Goal: Task Accomplishment & Management: Manage account settings

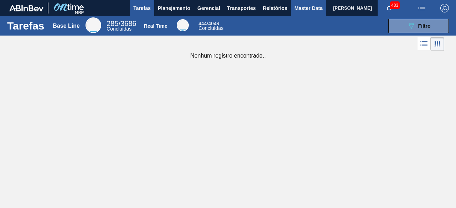
click at [303, 8] on span "Master Data" at bounding box center [308, 8] width 28 height 9
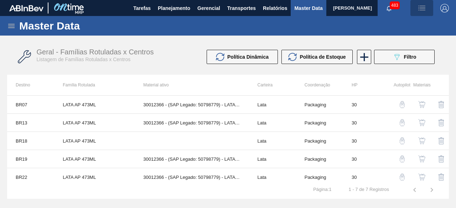
click at [420, 9] on img "button" at bounding box center [422, 8] width 9 height 9
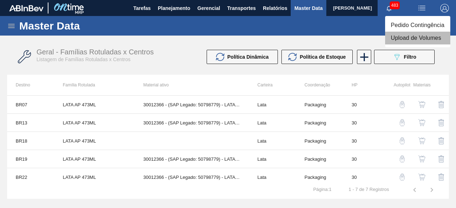
click at [407, 41] on li "Upload de Volumes" at bounding box center [417, 38] width 65 height 13
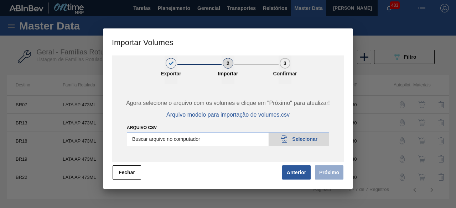
click at [309, 138] on input "Arquivo csv" at bounding box center [228, 139] width 202 height 14
type input "C:\fakepath\Subida Ball D0 + D3 23.08.csv"
click at [329, 174] on button "Próximo" at bounding box center [329, 173] width 29 height 14
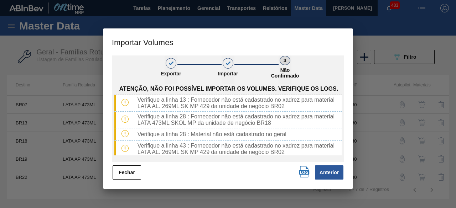
click at [300, 174] on img "button" at bounding box center [304, 171] width 11 height 11
click at [126, 174] on button "Fechar" at bounding box center [127, 173] width 29 height 14
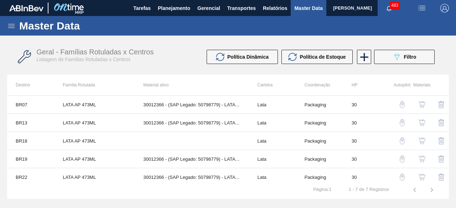
click at [14, 26] on icon at bounding box center [11, 26] width 6 height 4
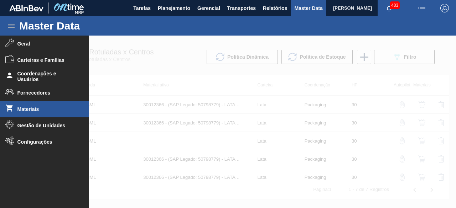
click at [29, 109] on span "Materiais" at bounding box center [46, 110] width 59 height 6
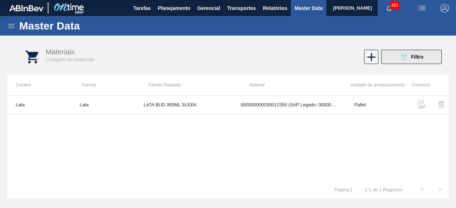
click at [398, 61] on button "089F7B8B-B2A5-4AFE-B5C0-19BA573D28AC Filtro" at bounding box center [411, 57] width 61 height 14
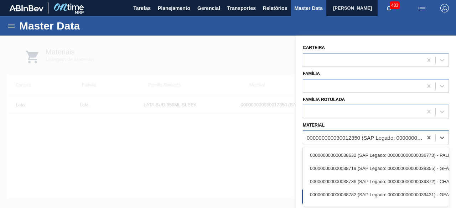
click at [346, 135] on div "000000000030012350 (SAP Legado: 000000000050798751) - LATA AL. 350ML BUD SLK 429" at bounding box center [365, 138] width 117 height 6
paste input "30012388"
type input "30012388"
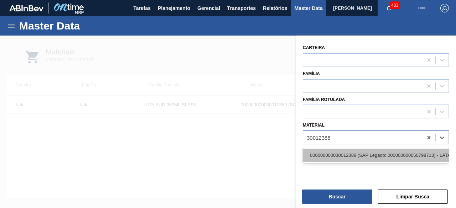
click at [348, 157] on div "000000000030012388 (SAP Legado: 000000000050798713) - LATA AL. 269ML SK MP 429" at bounding box center [376, 155] width 146 height 13
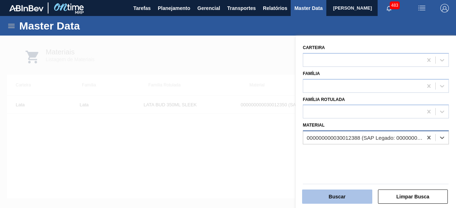
click at [348, 194] on button "Buscar" at bounding box center [337, 197] width 70 height 14
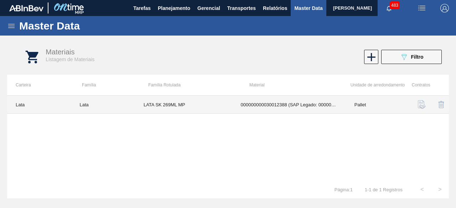
click at [239, 105] on td "000000000030012388 (SAP Legado: 000000000050798713) - LATA AL. 269ML SK MP 429" at bounding box center [289, 105] width 114 height 18
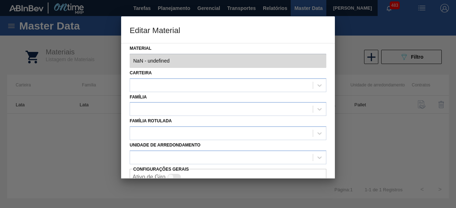
type input "30012388 - 000000000030012388 (SAP Legado: 000000000050798713) - LATA AL. 269ML…"
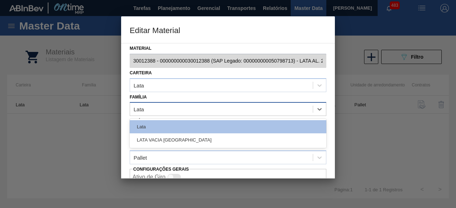
click at [245, 110] on div "Lata" at bounding box center [221, 109] width 183 height 10
click at [373, 85] on div at bounding box center [228, 104] width 456 height 208
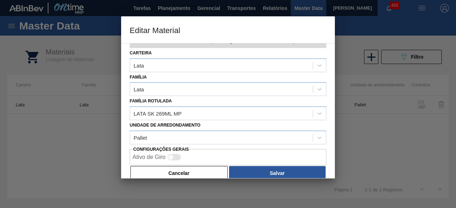
scroll to position [30, 0]
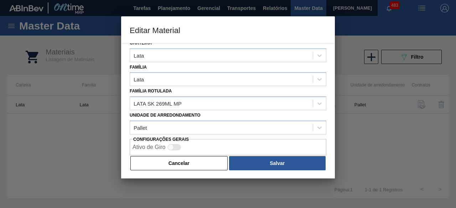
drag, startPoint x: 210, startPoint y: 167, endPoint x: 219, endPoint y: 157, distance: 13.6
click at [212, 164] on button "Cancelar" at bounding box center [178, 163] width 97 height 14
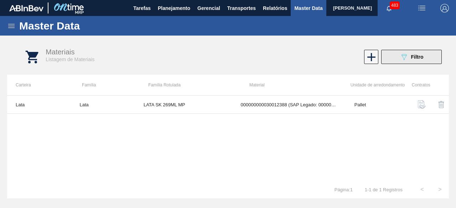
click at [402, 60] on icon "089F7B8B-B2A5-4AFE-B5C0-19BA573D28AC" at bounding box center [404, 57] width 9 height 9
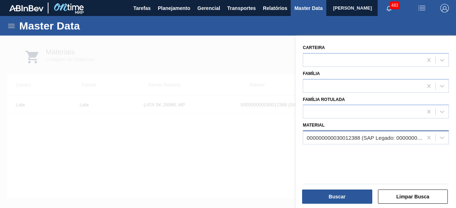
click at [344, 141] on div "000000000030012388 (SAP Legado: 000000000050798713) - LATA AL. 269ML SK MP 429" at bounding box center [362, 138] width 119 height 10
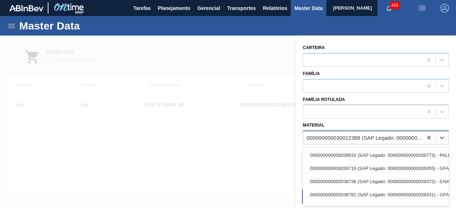
paste input "30034433"
type input "30034433"
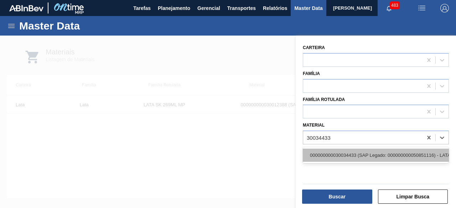
click at [344, 151] on div "000000000030034433 (SAP Legado: 000000000050851116) - LATA 473ML SKOL MP" at bounding box center [376, 155] width 146 height 13
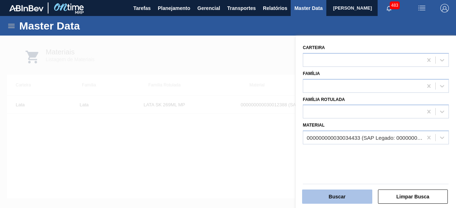
click at [351, 191] on button "Buscar" at bounding box center [337, 197] width 70 height 14
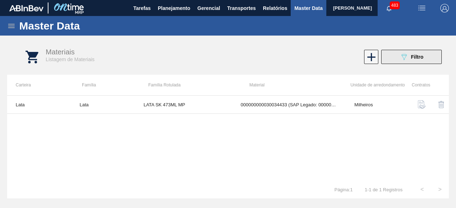
click at [388, 58] on button "089F7B8B-B2A5-4AFE-B5C0-19BA573D28AC Filtro" at bounding box center [411, 57] width 61 height 14
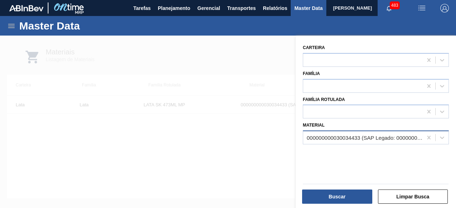
click at [335, 138] on div "000000000030034433 (SAP Legado: 000000000050851116) - LATA 473ML SKOL MP" at bounding box center [365, 138] width 117 height 6
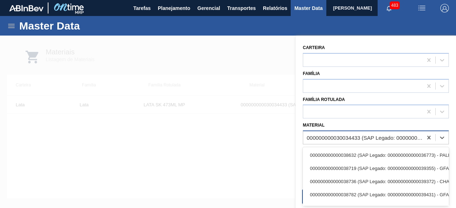
paste input "30034433"
type input "30034433"
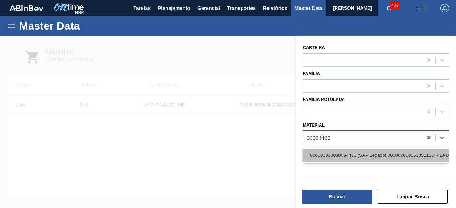
click at [334, 155] on div "000000000030034433 (SAP Legado: 000000000050851116) - LATA 473ML SKOL MP" at bounding box center [376, 155] width 146 height 13
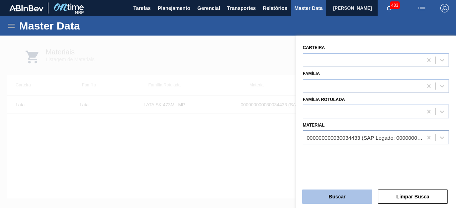
click at [344, 200] on button "Buscar" at bounding box center [337, 197] width 70 height 14
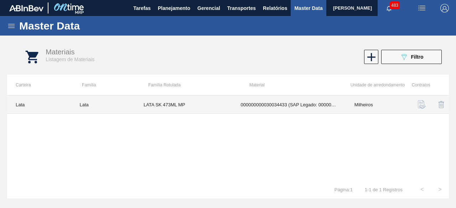
click at [208, 105] on td "LATA SK 473ML MP" at bounding box center [183, 105] width 97 height 18
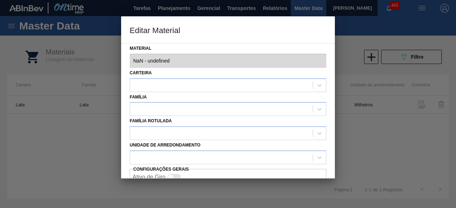
type input "30034433 - 000000000030034433 (SAP Legado: 000000000050851116) - LATA 473ML SKO…"
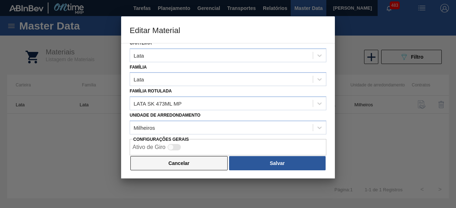
click at [217, 166] on button "Cancelar" at bounding box center [178, 163] width 97 height 14
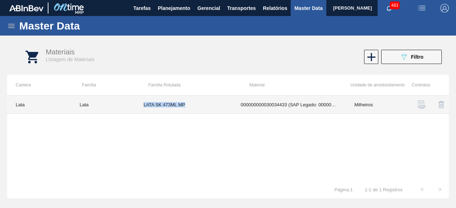
drag, startPoint x: 144, startPoint y: 103, endPoint x: 187, endPoint y: 106, distance: 43.2
click at [187, 106] on td "LATA SK 473ML MP" at bounding box center [183, 105] width 97 height 18
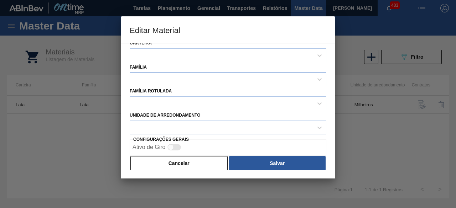
type input "30034433 - 000000000030034433 (SAP Legado: 000000000050851116) - LATA 473ML SKO…"
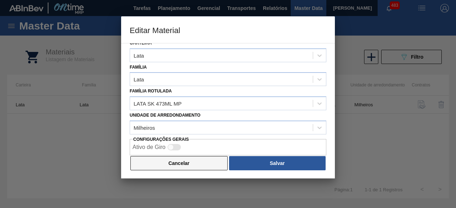
click at [201, 161] on button "Cancelar" at bounding box center [178, 163] width 97 height 14
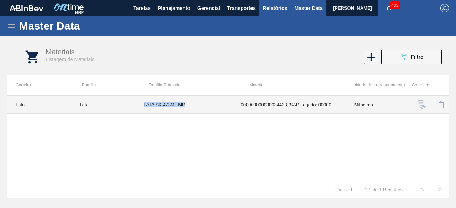
copy td "LATA SK 473ML MP"
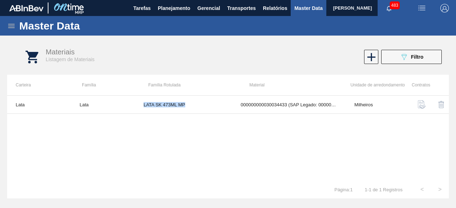
click at [419, 9] on img "button" at bounding box center [422, 8] width 9 height 9
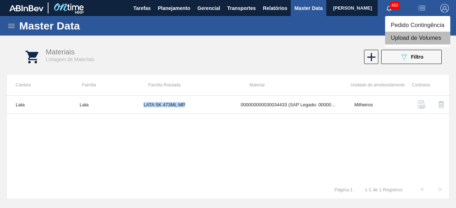
click at [412, 37] on li "Upload de Volumes" at bounding box center [417, 38] width 65 height 13
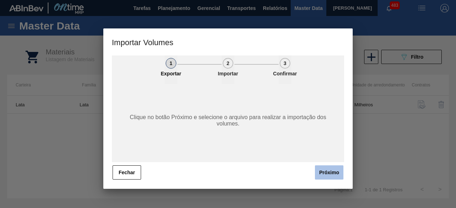
click at [335, 173] on button "Próximo" at bounding box center [329, 173] width 29 height 14
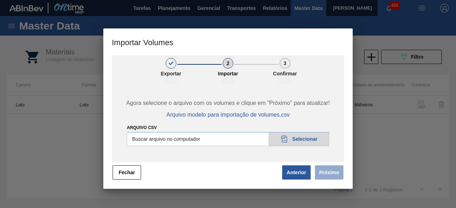
click at [298, 138] on input "Arquivo csv" at bounding box center [228, 139] width 202 height 14
type input "C:\fakepath\Subida Ball D0 + D3 23.08.csv"
click at [333, 171] on button "Próximo" at bounding box center [329, 173] width 29 height 14
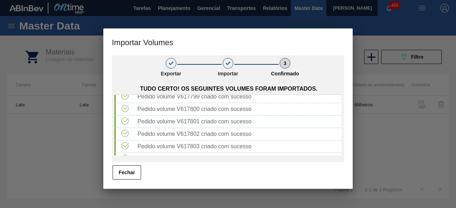
scroll to position [829, 0]
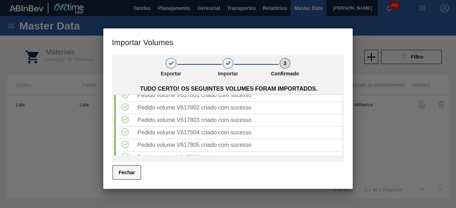
click at [120, 174] on button "Fechar" at bounding box center [127, 173] width 29 height 14
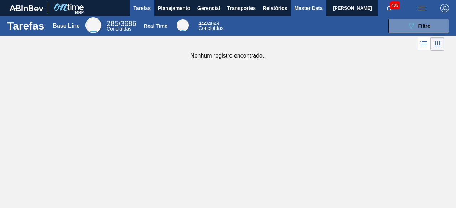
click at [302, 12] on button "Master Data" at bounding box center [308, 8] width 35 height 16
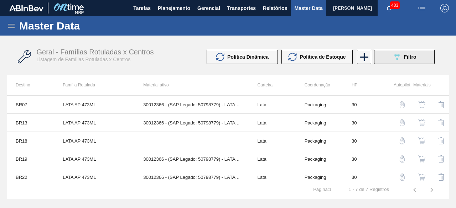
click at [382, 61] on button "089F7B8B-B2A5-4AFE-B5C0-19BA573D28AC Filtro" at bounding box center [404, 57] width 61 height 14
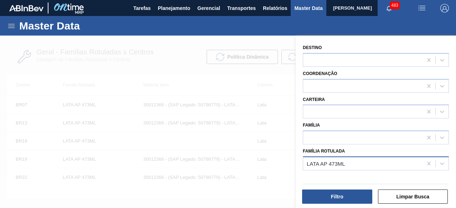
click at [359, 164] on div "LATA AP 473ML" at bounding box center [362, 164] width 119 height 10
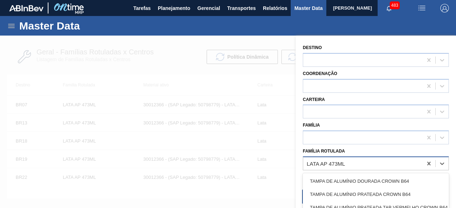
paste Rotulada "LATA SK 473ML MP"
type Rotulada "LATA SK 473ML MP"
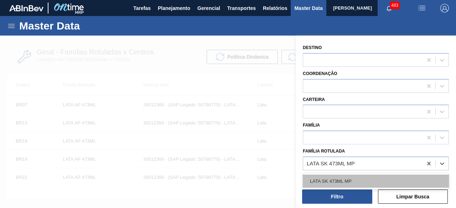
click at [355, 181] on div "LATA SK 473ML MP" at bounding box center [376, 181] width 146 height 13
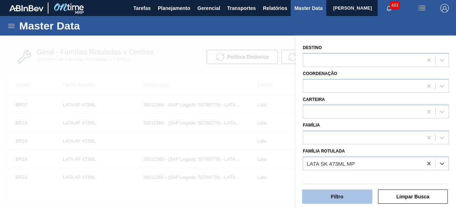
click at [355, 195] on button "Filtro" at bounding box center [337, 197] width 70 height 14
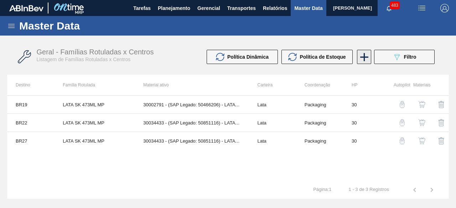
click at [363, 60] on icon at bounding box center [364, 57] width 14 height 14
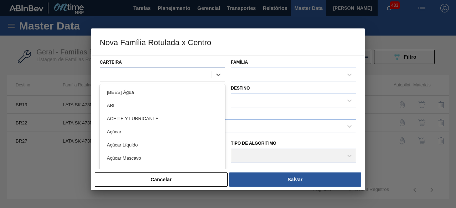
click at [177, 74] on div at bounding box center [156, 74] width 112 height 10
type input "lata"
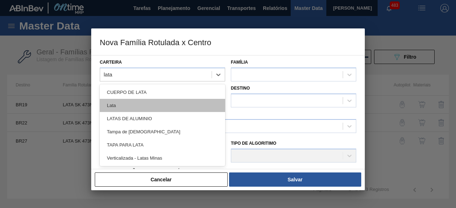
click at [175, 106] on div "Lata" at bounding box center [162, 105] width 125 height 13
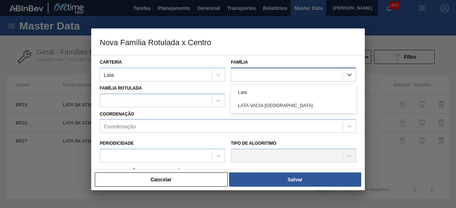
click at [255, 70] on div at bounding box center [287, 74] width 112 height 10
click at [247, 87] on div "Lata" at bounding box center [293, 92] width 125 height 13
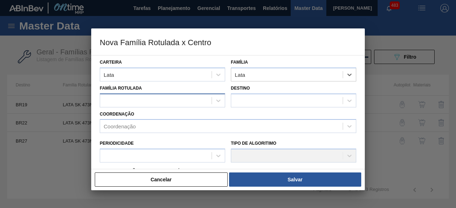
click at [197, 102] on div at bounding box center [156, 101] width 112 height 10
paste Rotulada "LATA SK 473ML MP"
type Rotulada "LATA SK 473ML MP"
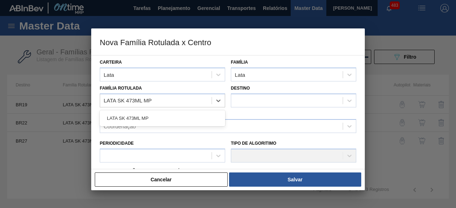
drag, startPoint x: 158, startPoint y: 121, endPoint x: 163, endPoint y: 118, distance: 6.2
click at [159, 121] on div "LATA SK 473ML MP" at bounding box center [162, 118] width 125 height 13
checkbox input "false"
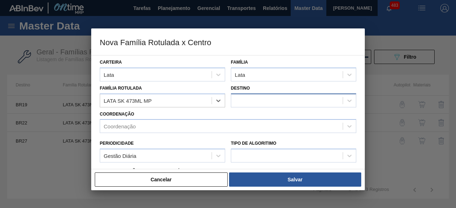
click at [245, 104] on div at bounding box center [287, 101] width 112 height 10
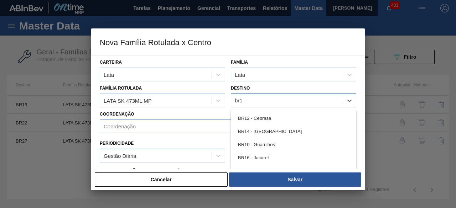
type input "br18"
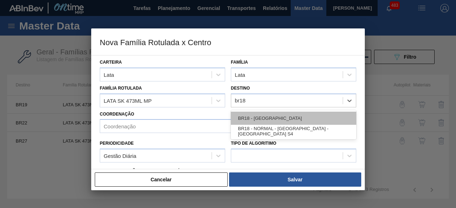
click at [258, 118] on div "BR18 - Pernambuco" at bounding box center [293, 118] width 125 height 13
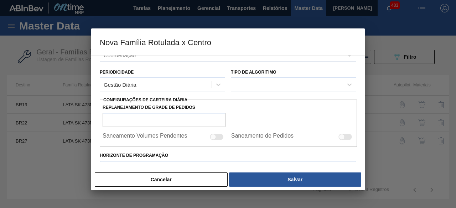
scroll to position [36, 0]
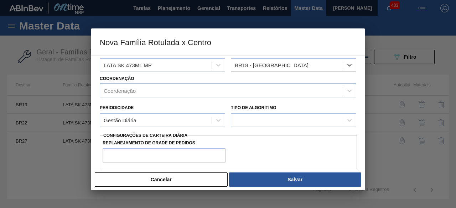
click at [204, 96] on div "Coordenação" at bounding box center [228, 91] width 257 height 14
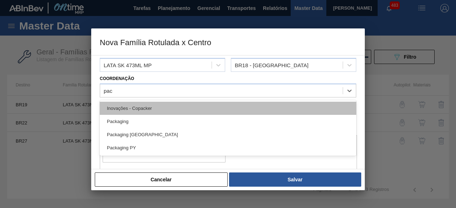
type input "pack"
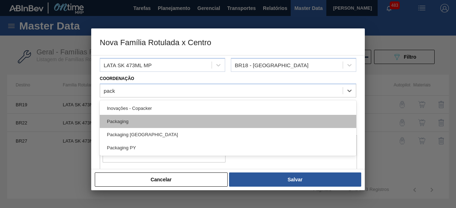
click at [142, 120] on div "Packaging" at bounding box center [228, 121] width 257 height 13
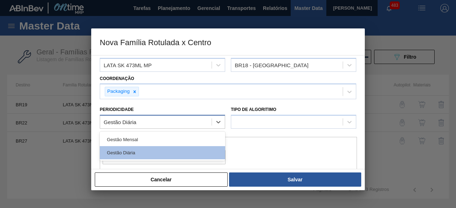
click at [176, 119] on div "Gestão Diária" at bounding box center [156, 122] width 112 height 10
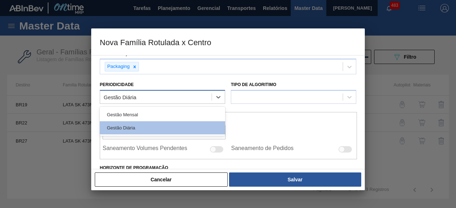
scroll to position [71, 0]
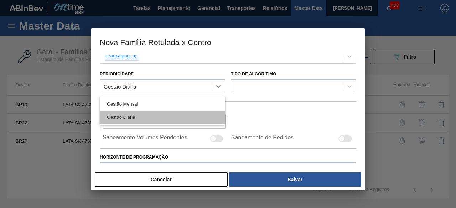
click at [189, 114] on div "Gestão Diária" at bounding box center [162, 117] width 125 height 13
checkbox input "true"
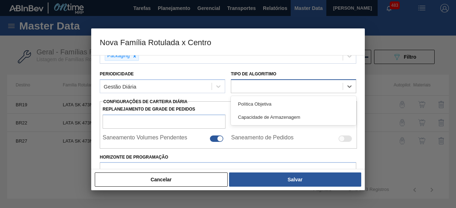
click at [255, 84] on div at bounding box center [287, 87] width 112 height 10
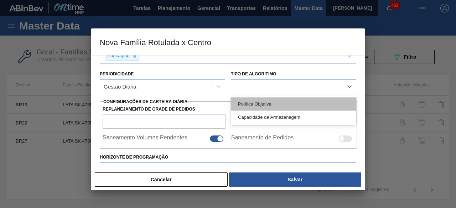
click at [265, 107] on div "Política Objetiva" at bounding box center [293, 104] width 125 height 13
type input "0"
type input "100"
type input "0,000"
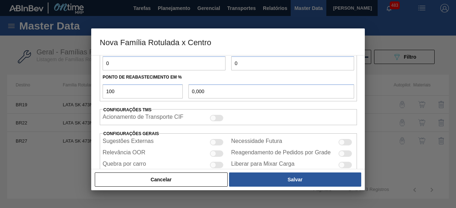
scroll to position [277, 0]
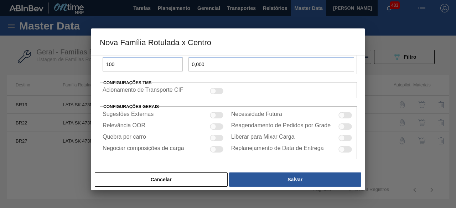
click at [220, 125] on div at bounding box center [217, 127] width 14 height 6
checkbox input "true"
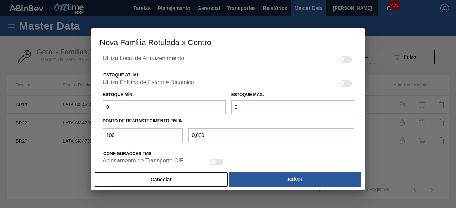
scroll to position [170, 0]
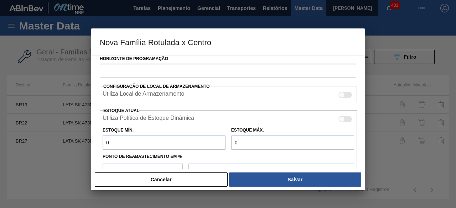
drag, startPoint x: 268, startPoint y: 73, endPoint x: 247, endPoint y: 72, distance: 20.7
click at [268, 73] on input "Horizonte de Programação" at bounding box center [228, 71] width 257 height 14
type input "30"
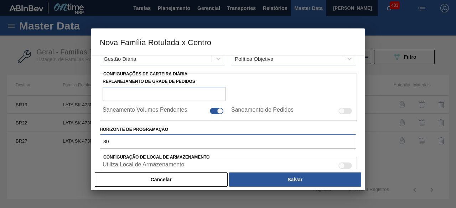
scroll to position [99, 0]
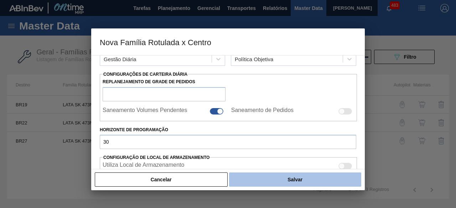
click at [341, 183] on button "Salvar" at bounding box center [295, 180] width 132 height 14
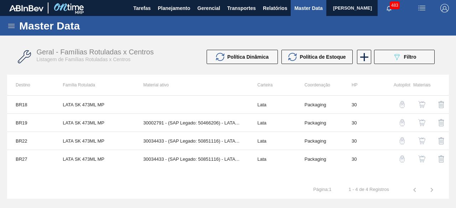
click at [421, 104] on img "button" at bounding box center [421, 104] width 7 height 7
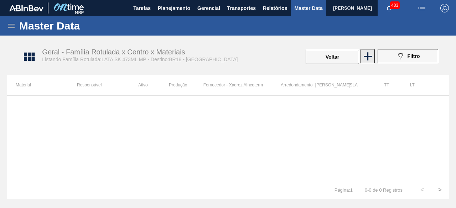
click at [371, 60] on icon at bounding box center [368, 57] width 14 height 14
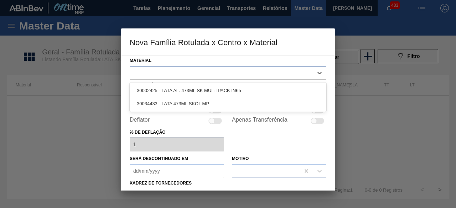
click at [152, 76] on div at bounding box center [221, 73] width 183 height 10
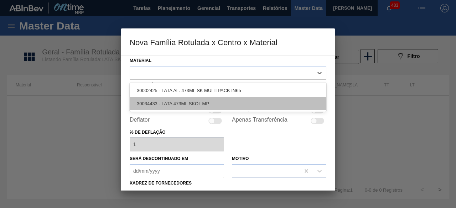
click at [156, 103] on div "30034433 - LATA 473ML SKOL MP" at bounding box center [228, 103] width 197 height 13
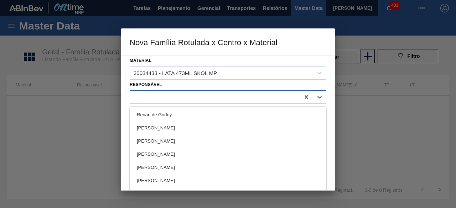
click at [241, 94] on div at bounding box center [215, 97] width 170 height 10
type input "tham"
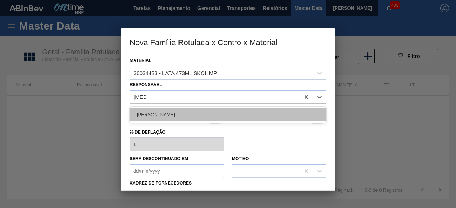
click at [235, 115] on div "[PERSON_NAME]" at bounding box center [228, 114] width 197 height 13
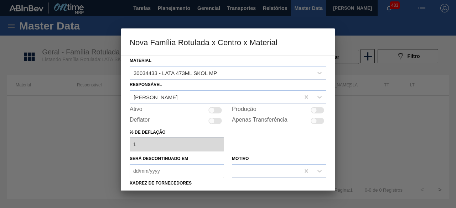
click at [216, 110] on div at bounding box center [215, 110] width 14 height 6
checkbox input "true"
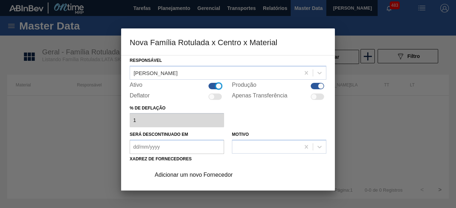
scroll to position [36, 0]
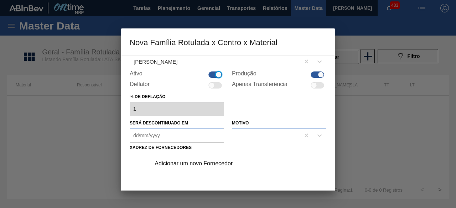
click at [231, 166] on div "Adicionar um novo Fornecedor" at bounding box center [225, 164] width 140 height 6
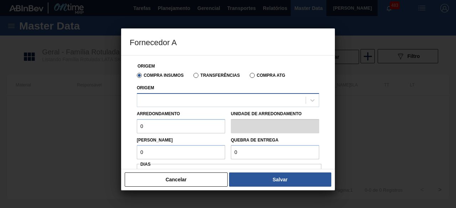
click at [236, 102] on div at bounding box center [221, 100] width 169 height 10
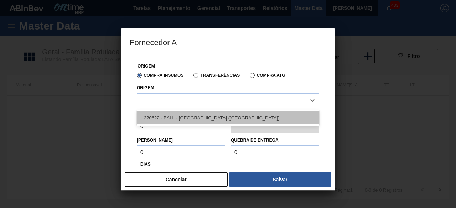
click at [212, 116] on div "320622 - BALL - RECIFE (PE)" at bounding box center [228, 118] width 182 height 13
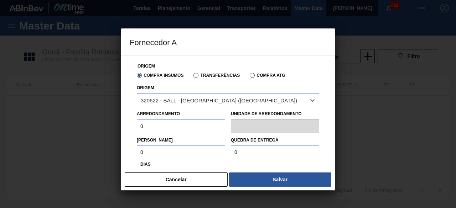
click at [216, 132] on input "0" at bounding box center [181, 126] width 88 height 14
type input "6,224"
click at [186, 155] on input "0" at bounding box center [181, 152] width 88 height 14
type input "6,224"
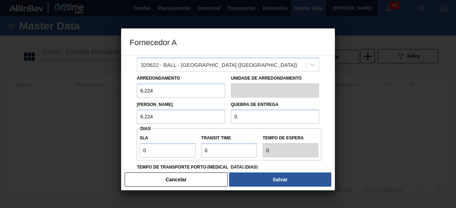
click at [289, 114] on input "0" at bounding box center [275, 117] width 88 height 14
type input "155,6"
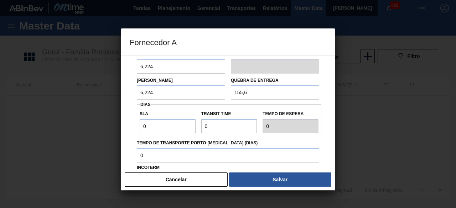
scroll to position [71, 0]
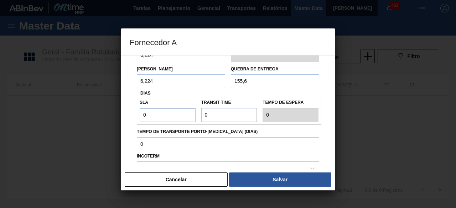
click at [166, 119] on input "0" at bounding box center [168, 115] width 56 height 14
type input "01"
type input "1"
drag, startPoint x: 223, startPoint y: 118, endPoint x: 224, endPoint y: 123, distance: 5.0
click at [223, 118] on input "Transit Time" at bounding box center [229, 115] width 56 height 14
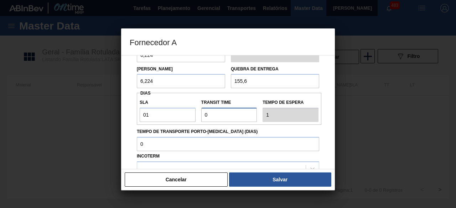
type input "01"
type input "2"
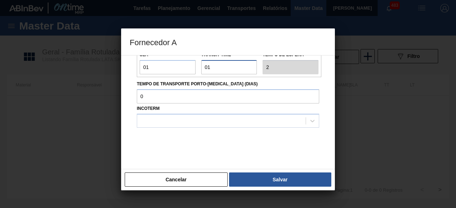
scroll to position [121, 0]
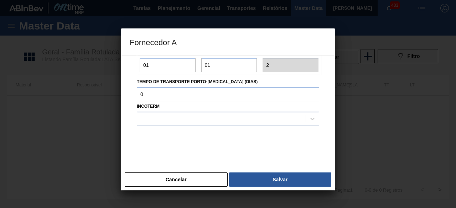
click at [180, 118] on div at bounding box center [221, 119] width 169 height 10
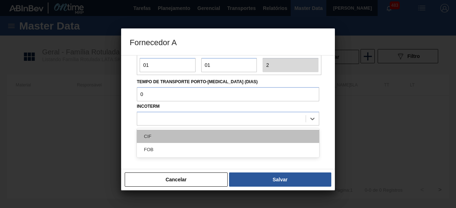
click at [179, 141] on div "CIF" at bounding box center [228, 136] width 182 height 13
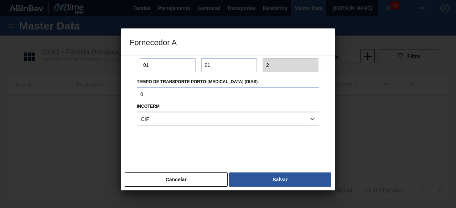
click at [191, 121] on div "CIF" at bounding box center [221, 119] width 169 height 10
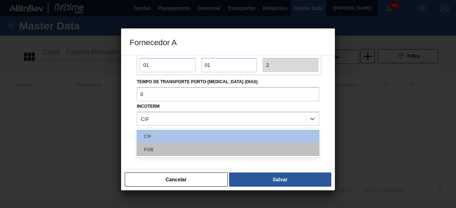
click at [186, 150] on div "FOB" at bounding box center [228, 149] width 182 height 13
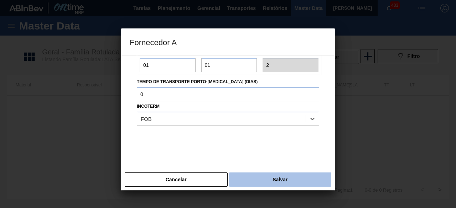
click at [258, 176] on button "Salvar" at bounding box center [280, 180] width 102 height 14
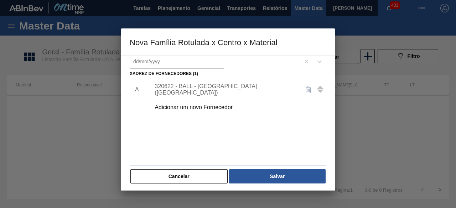
scroll to position [112, 0]
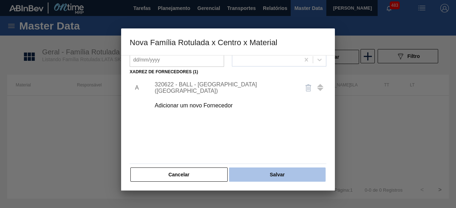
click at [287, 171] on button "Salvar" at bounding box center [277, 175] width 97 height 14
